Goal: Find specific page/section: Find specific page/section

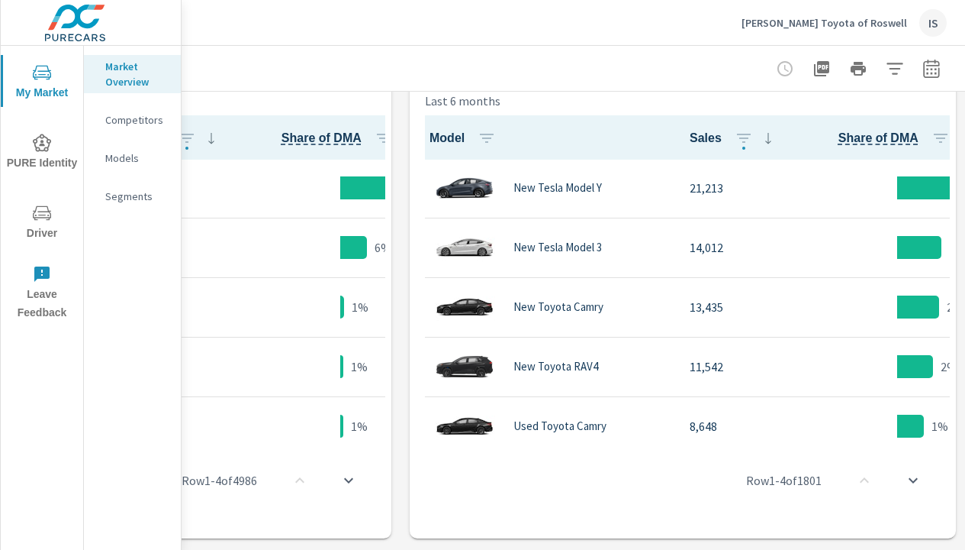
scroll to position [344, 297]
